Goal: Information Seeking & Learning: Understand process/instructions

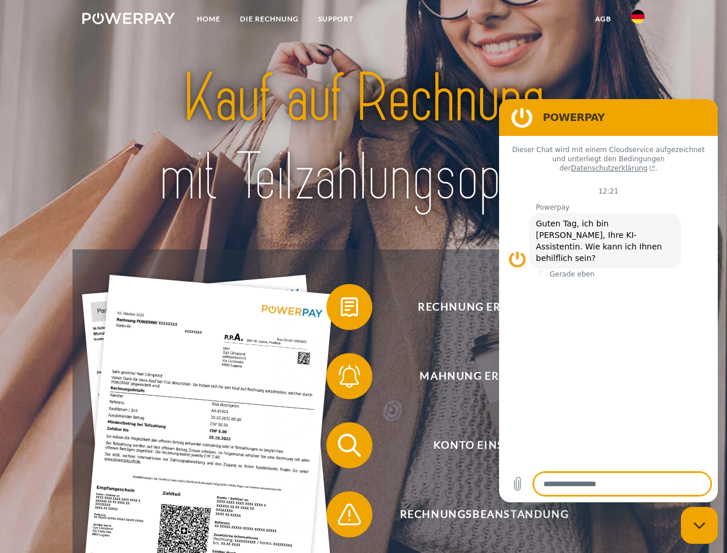
click at [128, 20] on img at bounding box center [128, 19] width 93 height 12
click at [638, 20] on img at bounding box center [638, 17] width 14 height 14
click at [603, 19] on link "agb" at bounding box center [603, 19] width 36 height 21
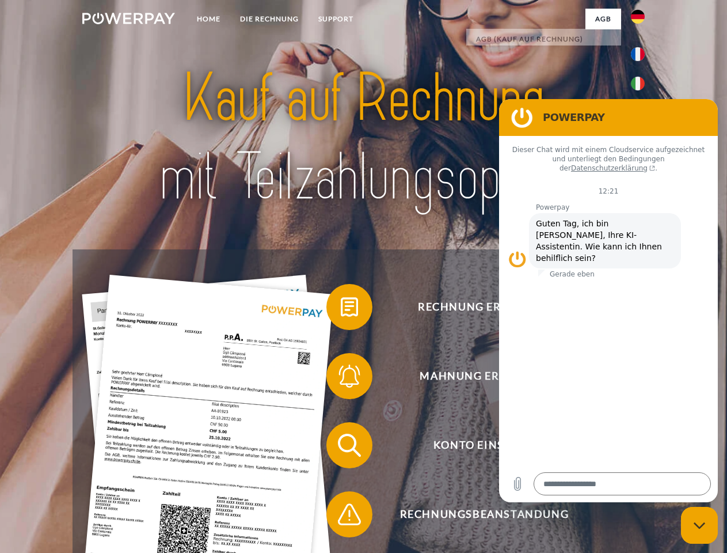
click at [341, 309] on span at bounding box center [332, 307] width 58 height 58
click at [341, 378] on span at bounding box center [332, 376] width 58 height 58
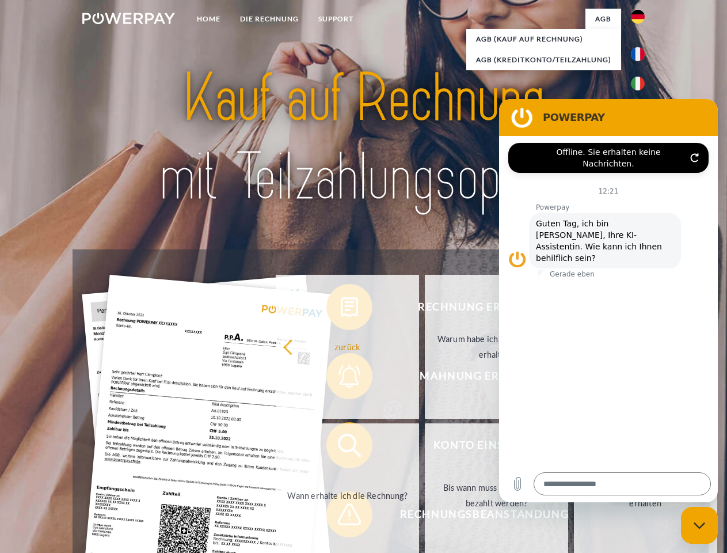
click at [425, 447] on link "Bis wann muss die Rechnung bezahlt werden?" at bounding box center [496, 495] width 143 height 144
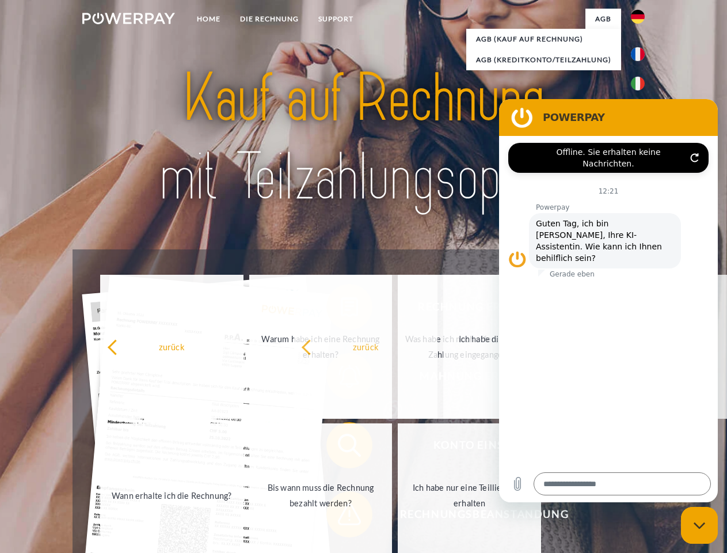
click at [341, 516] on span at bounding box center [332, 514] width 58 height 58
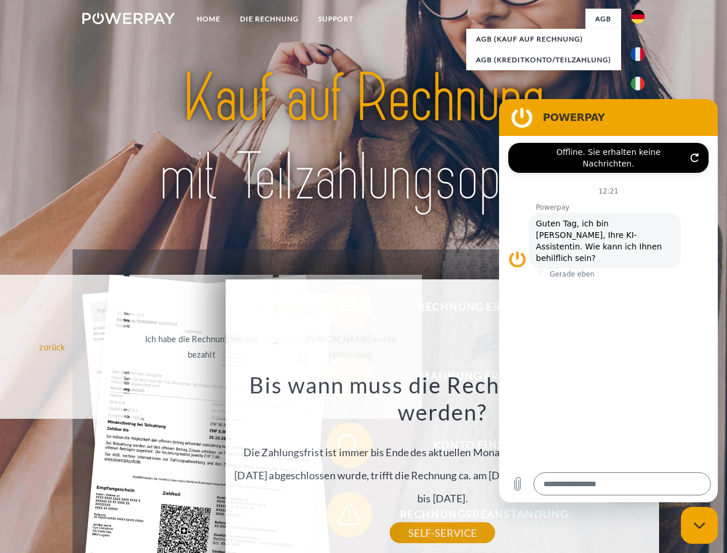
click at [699, 525] on icon "Messaging-Fenster schließen" at bounding box center [700, 524] width 12 height 7
type textarea "*"
